Goal: Find specific page/section: Find specific page/section

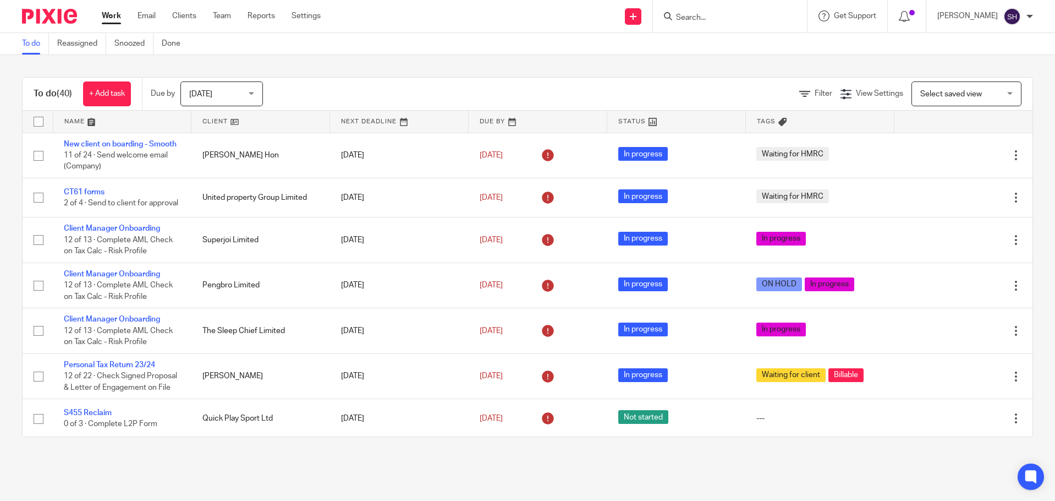
click at [723, 18] on input "Search" at bounding box center [724, 18] width 99 height 10
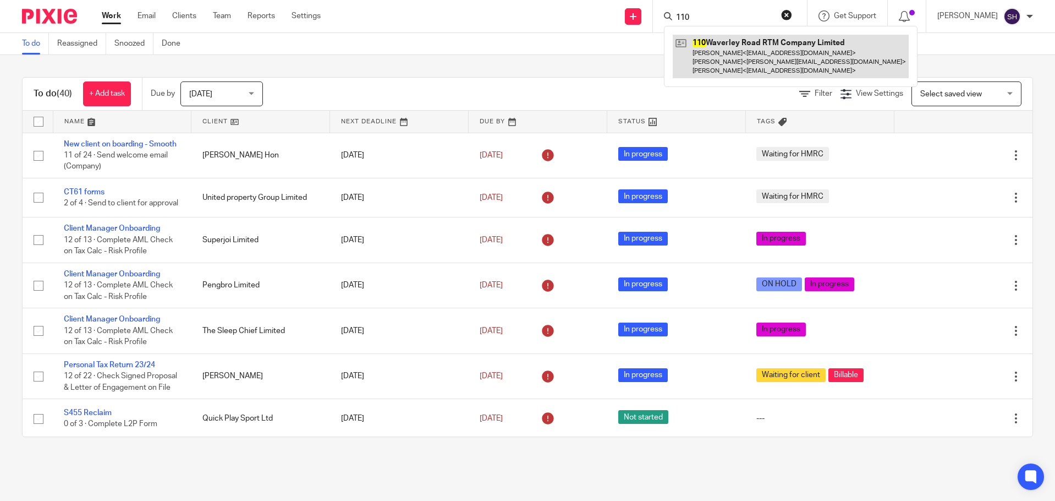
type input "110"
click at [716, 42] on link at bounding box center [791, 56] width 236 height 43
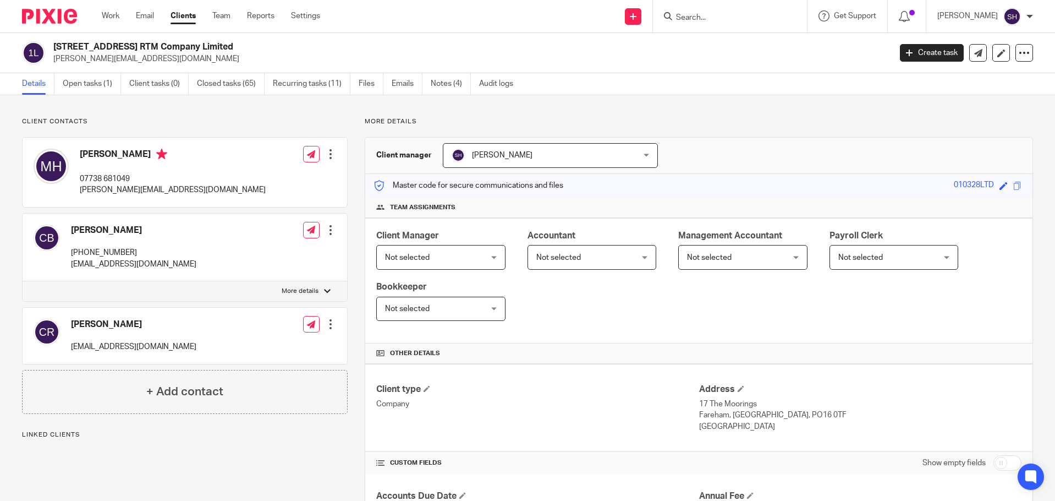
click at [113, 349] on p "[EMAIL_ADDRESS][DOMAIN_NAME]" at bounding box center [133, 346] width 125 height 11
click at [113, 349] on p "cread@retainint.com" at bounding box center [133, 346] width 125 height 11
copy div "cread@retainint.com"
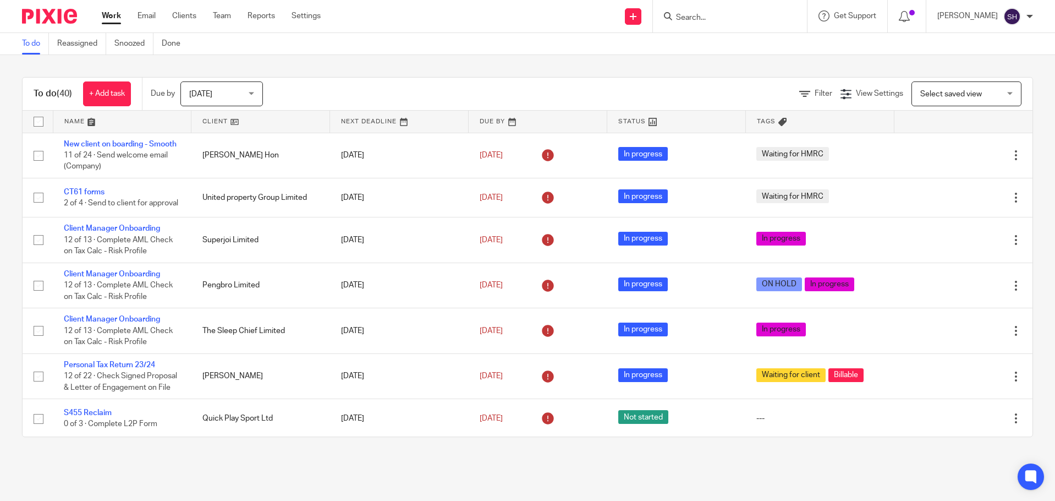
click at [733, 9] on form at bounding box center [733, 16] width 117 height 14
click at [727, 18] on input "Search" at bounding box center [724, 18] width 99 height 10
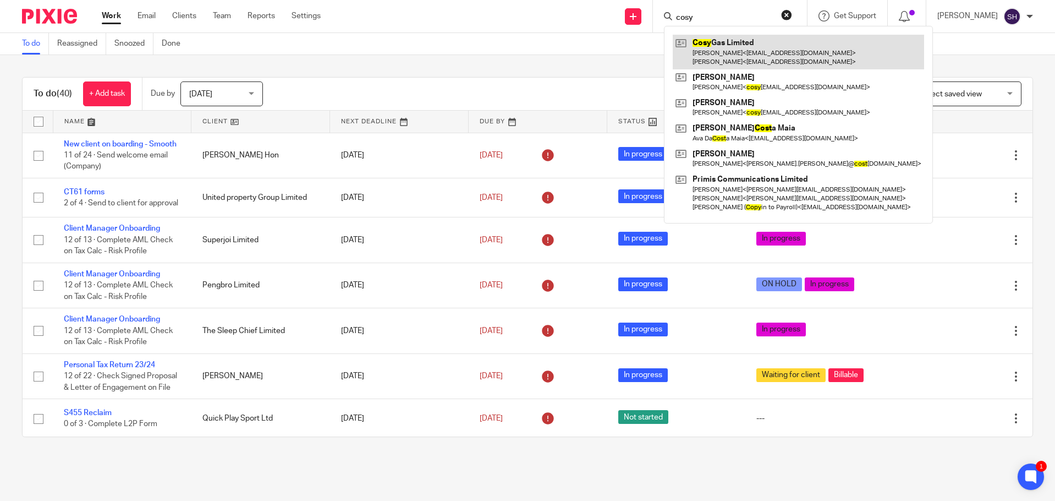
type input "cosy"
click at [777, 41] on link at bounding box center [798, 52] width 251 height 34
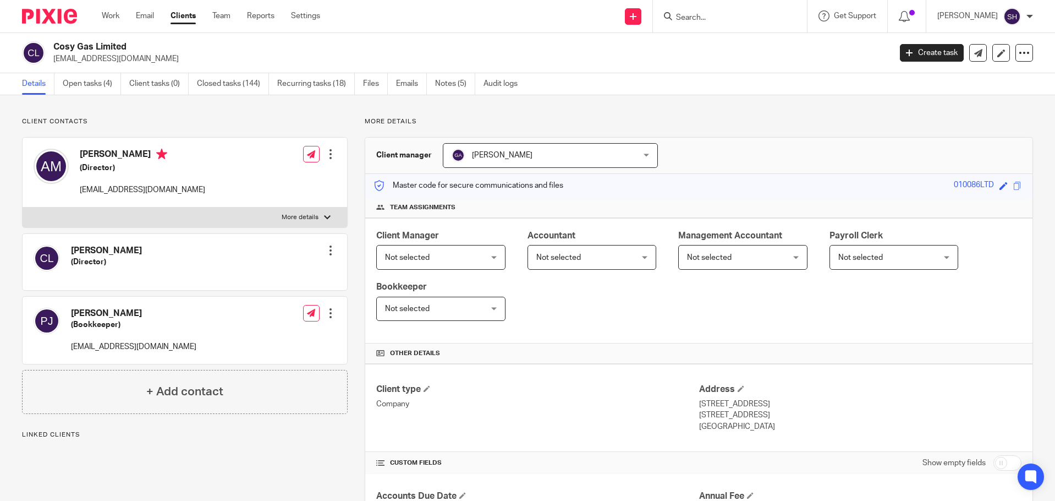
click at [151, 190] on p "[EMAIL_ADDRESS][DOMAIN_NAME]" at bounding box center [142, 189] width 125 height 11
copy div "204167gas@gmail.com"
